Goal: Information Seeking & Learning: Learn about a topic

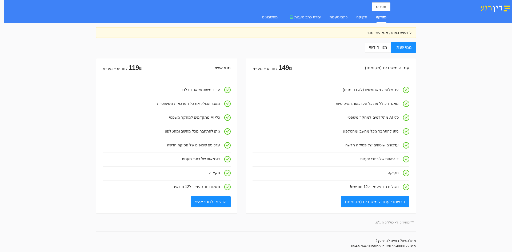
click at [370, 30] on div "לחיפוש באתר, אנא עשו מנוי" at bounding box center [255, 33] width 311 height 6
click at [368, 31] on div "לחיפוש באתר, אנא עשו מנוי" at bounding box center [255, 33] width 311 height 6
click at [367, 31] on div "לחיפוש באתר, אנא עשו מנוי" at bounding box center [255, 33] width 311 height 6
click at [379, 7] on span "תפריט" at bounding box center [381, 7] width 10 height 6
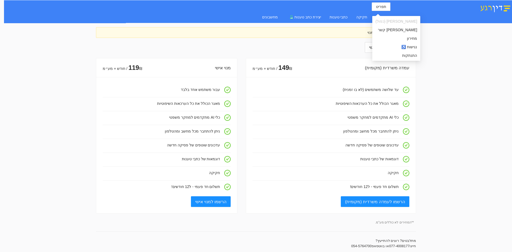
click at [336, 28] on div "לחיפוש באתר, אנא עשו מנוי" at bounding box center [256, 32] width 320 height 11
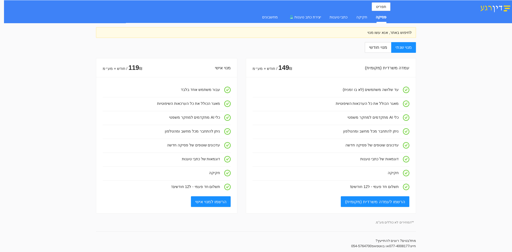
click at [390, 32] on div "לחיפוש באתר, אנא עשו מנוי" at bounding box center [255, 33] width 311 height 6
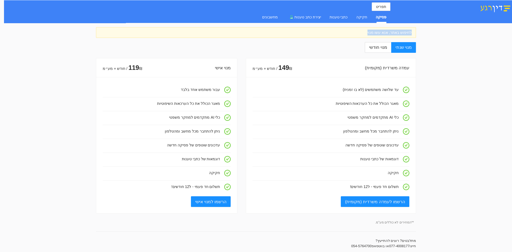
click at [389, 33] on div "לחיפוש באתר, אנא עשו מנוי" at bounding box center [255, 33] width 311 height 6
click at [378, 116] on h4 "כלי AI מתקדמים למחקר משפטי" at bounding box center [325, 117] width 146 height 6
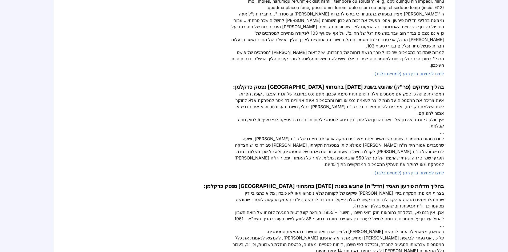
scroll to position [453, 0]
